Goal: Navigation & Orientation: Find specific page/section

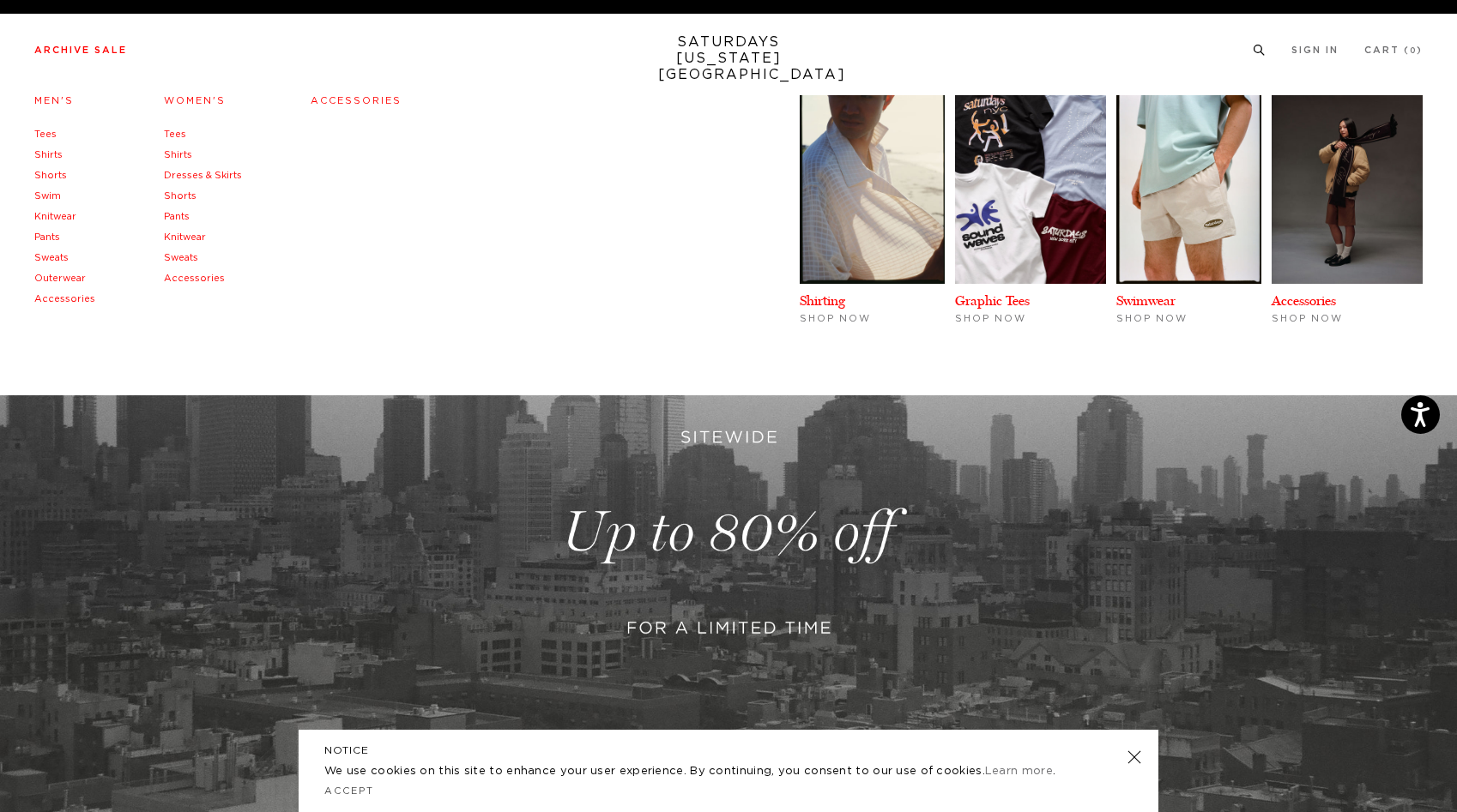
click at [170, 106] on link "Women's" at bounding box center [195, 100] width 62 height 10
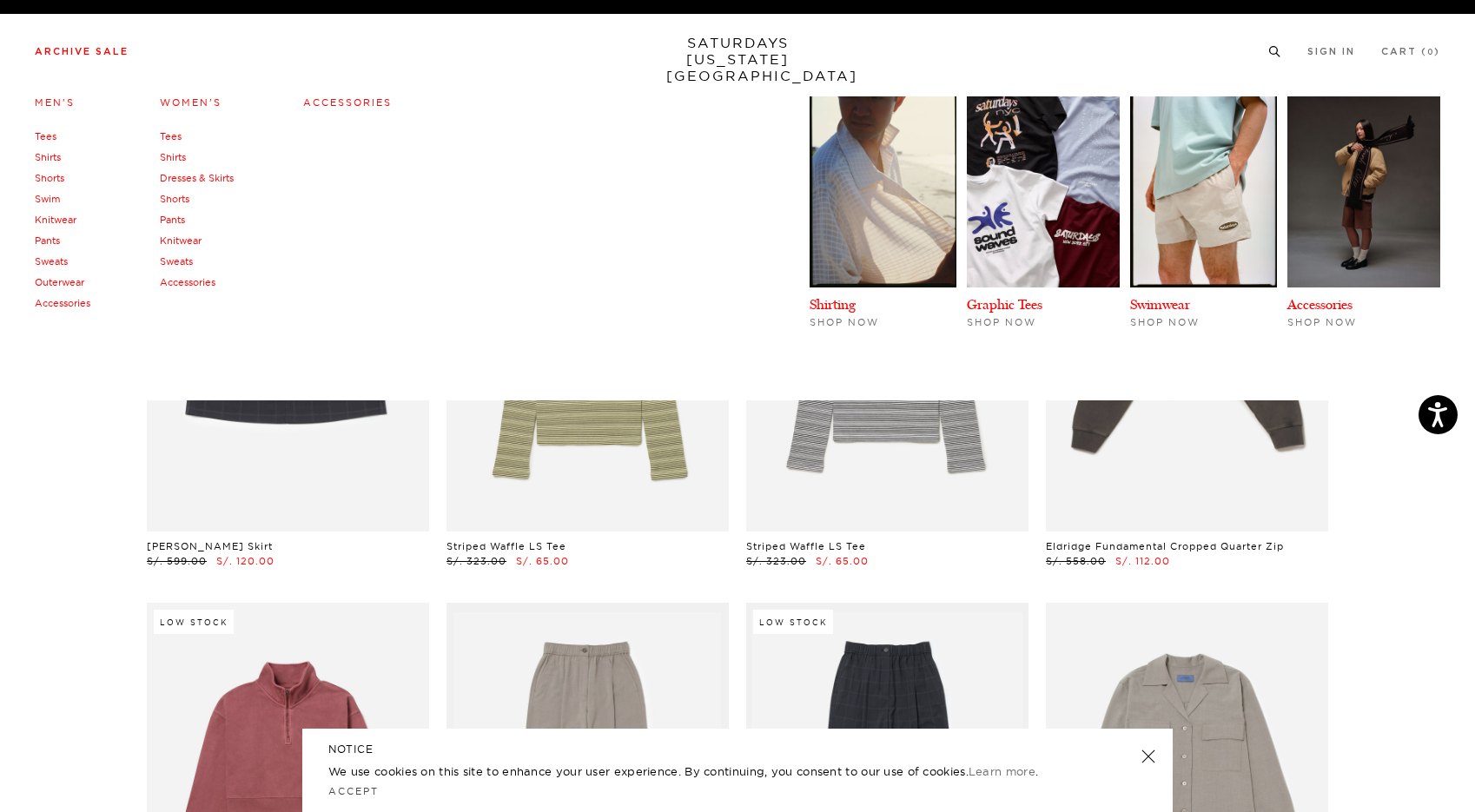
click at [40, 134] on link "Tees" at bounding box center [45, 135] width 22 height 12
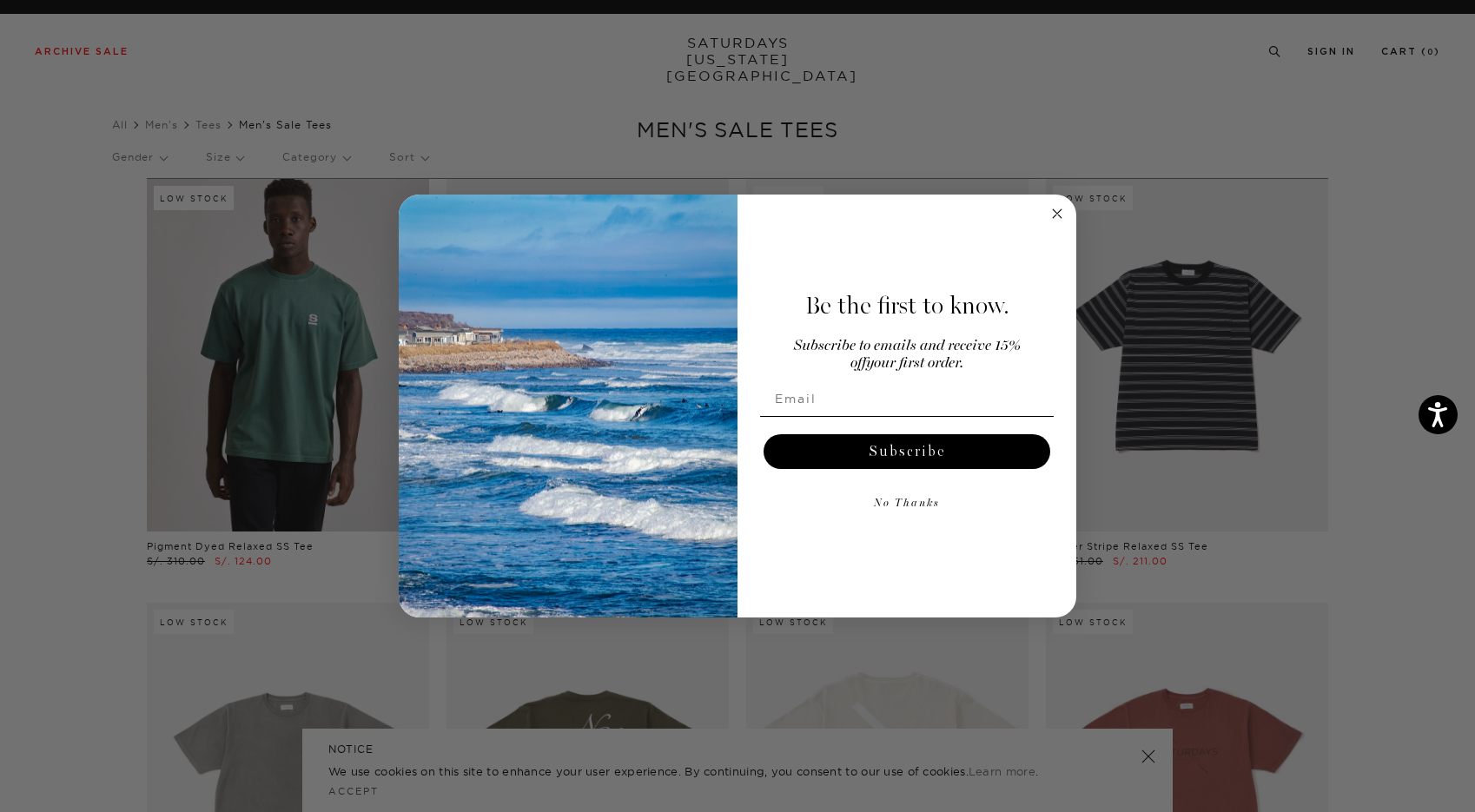
click at [1061, 210] on circle "Close dialog" at bounding box center [1058, 213] width 20 height 20
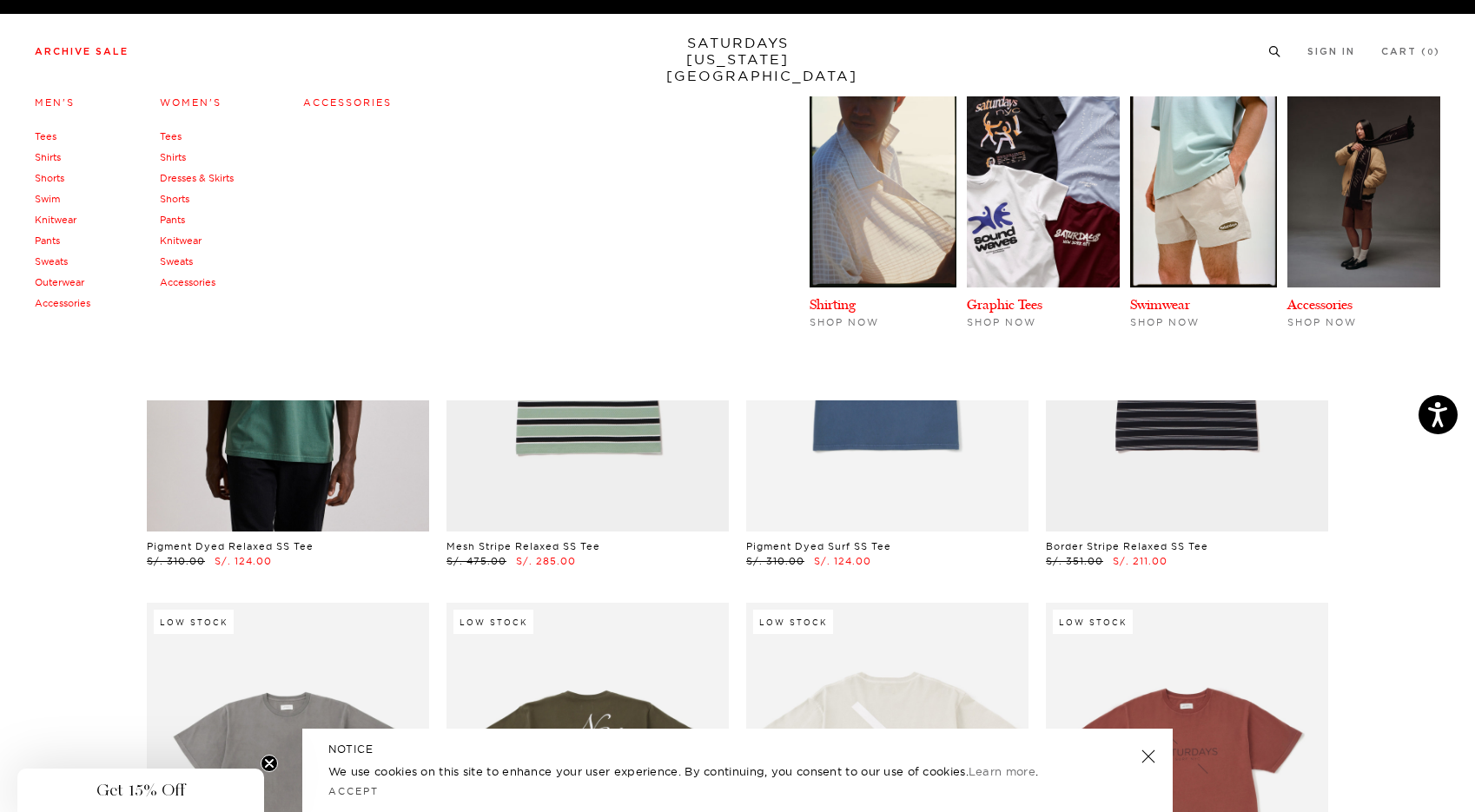
click at [63, 261] on link "Sweats" at bounding box center [51, 261] width 33 height 12
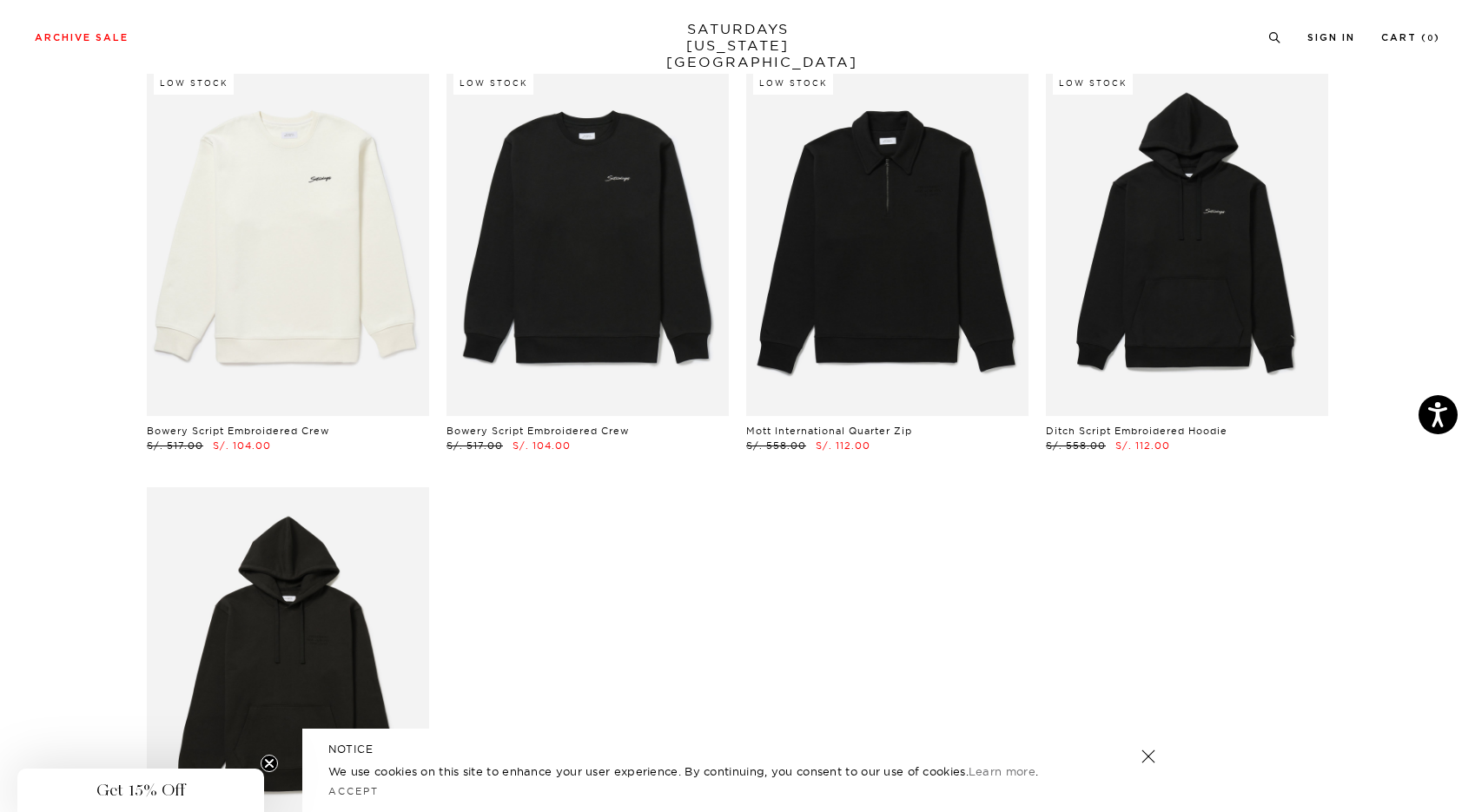
scroll to position [3080, 10]
